Goal: Navigation & Orientation: Find specific page/section

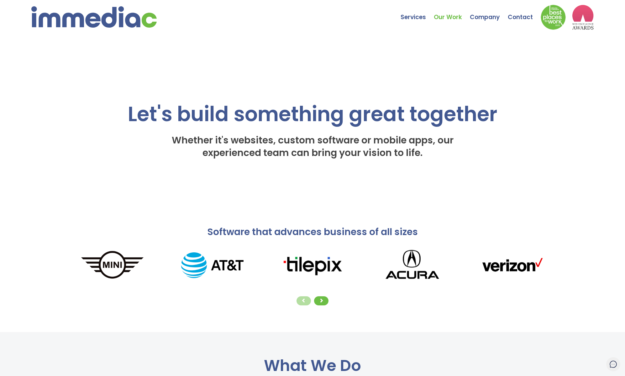
click at [450, 15] on link "Our Work" at bounding box center [452, 13] width 36 height 22
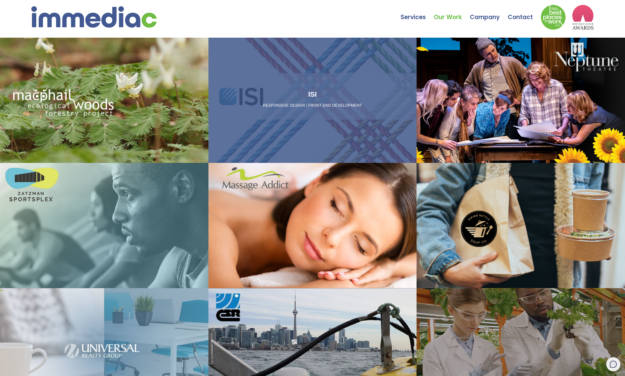
click at [362, 135] on div "ISI RESPONSIVE DESIGN | FRONT-END DEVELOPMENT" at bounding box center [312, 100] width 208 height 125
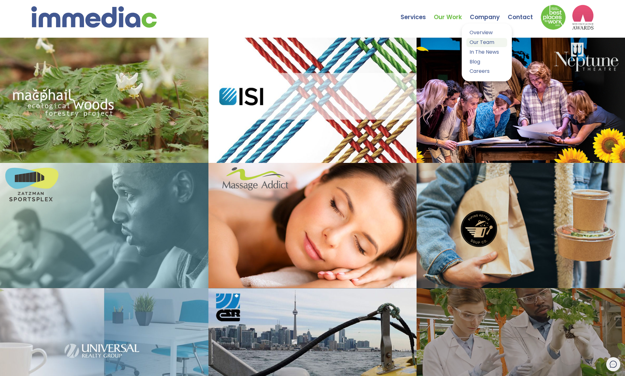
click at [486, 43] on link "Our Team" at bounding box center [486, 42] width 41 height 9
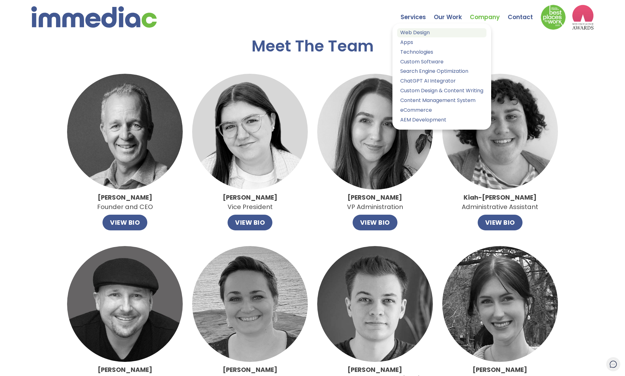
click at [418, 32] on link "Web Design" at bounding box center [441, 32] width 89 height 9
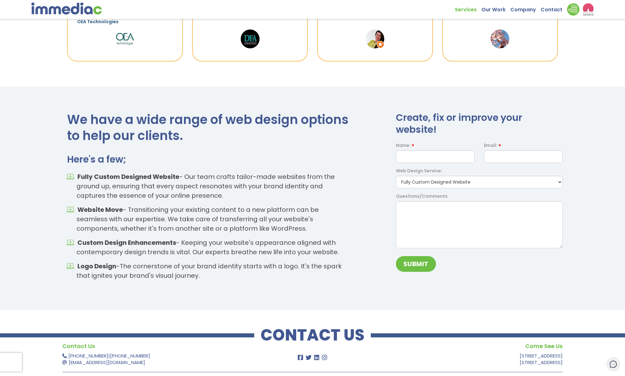
scroll to position [820, 0]
